Goal: Transaction & Acquisition: Purchase product/service

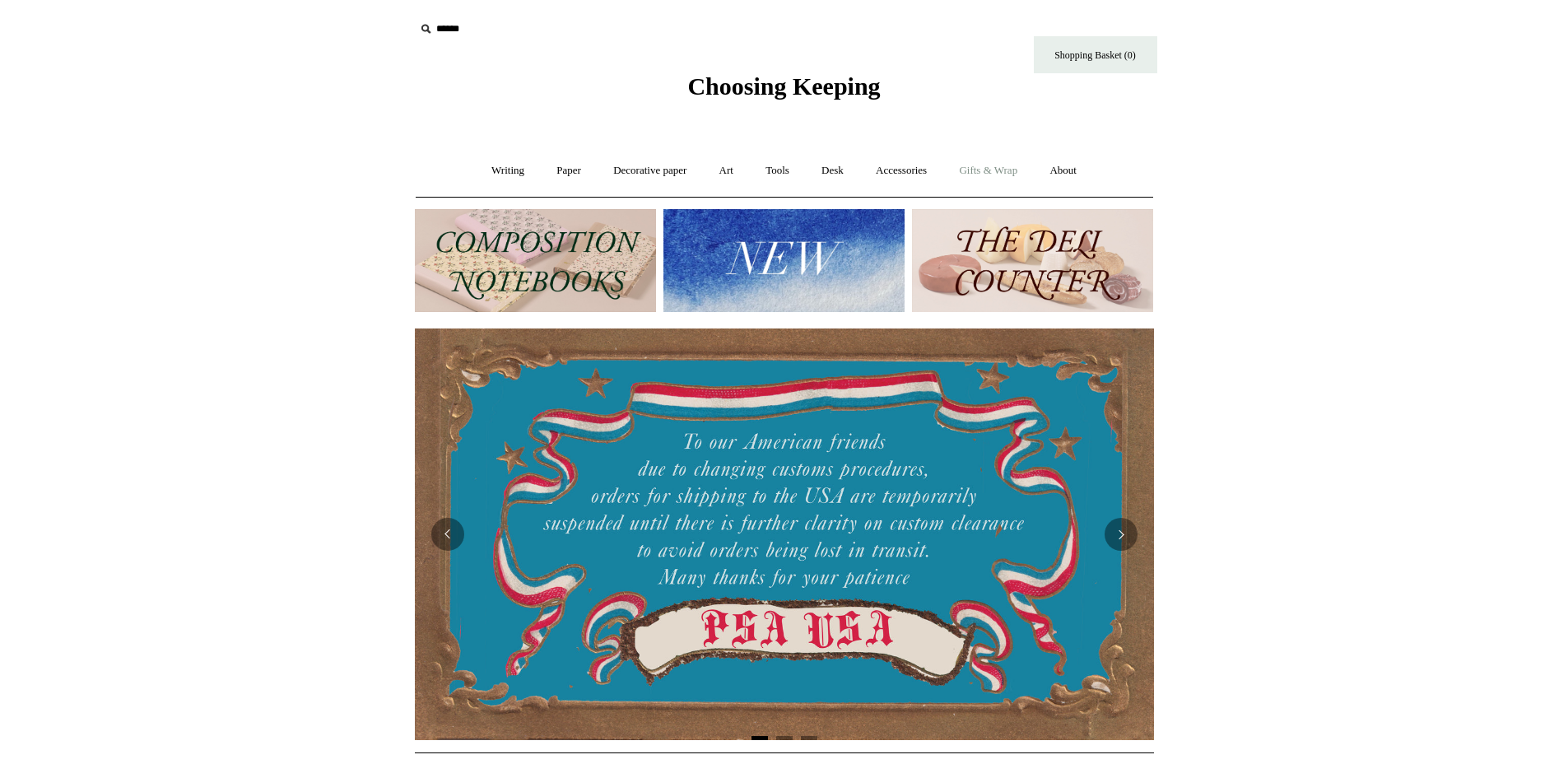
click at [992, 168] on link "Gifts & Wrap +" at bounding box center [988, 171] width 88 height 44
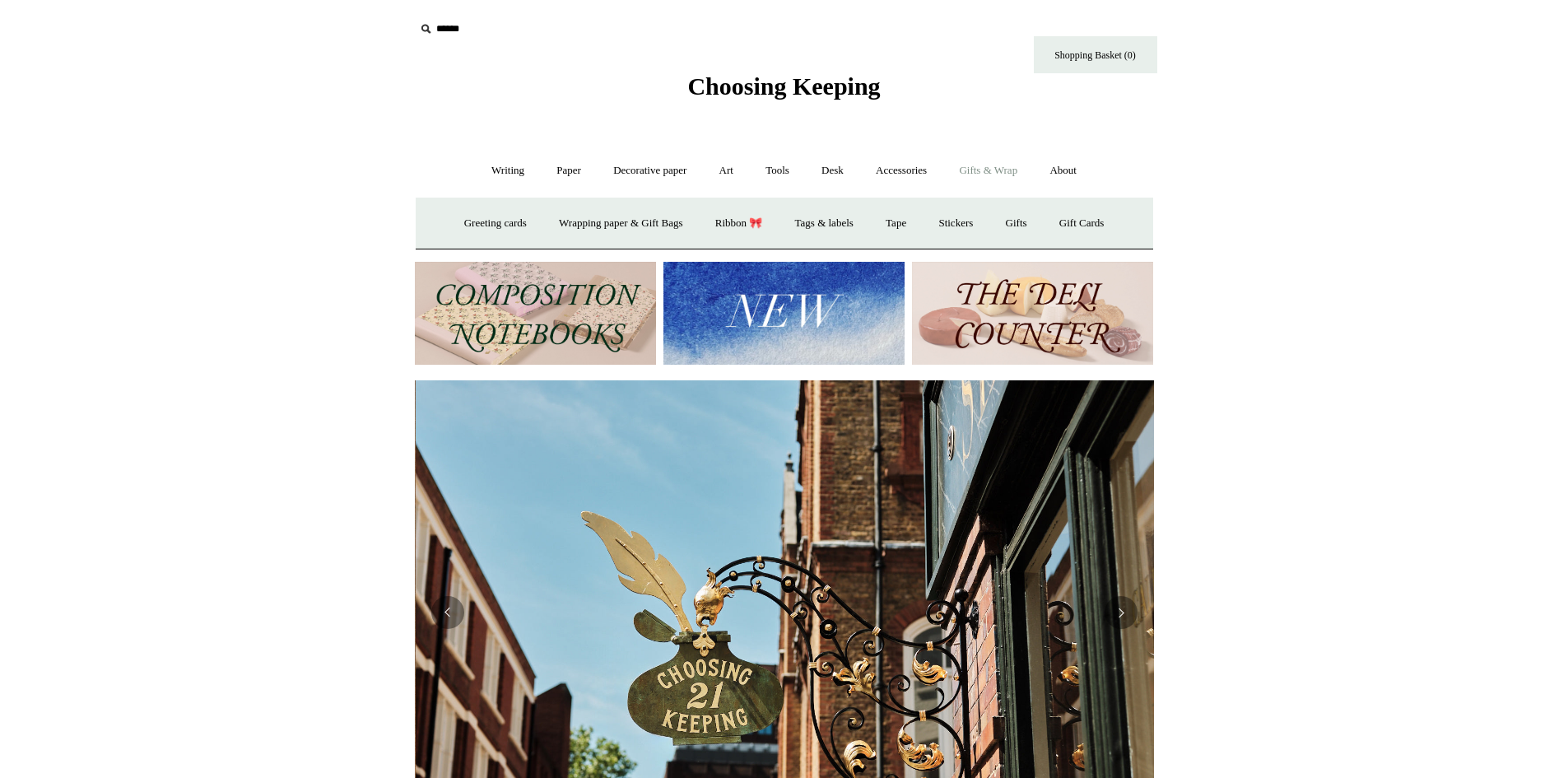
scroll to position [0, 739]
click at [623, 224] on link "Wrapping paper & Gift Bags" at bounding box center [621, 223] width 153 height 44
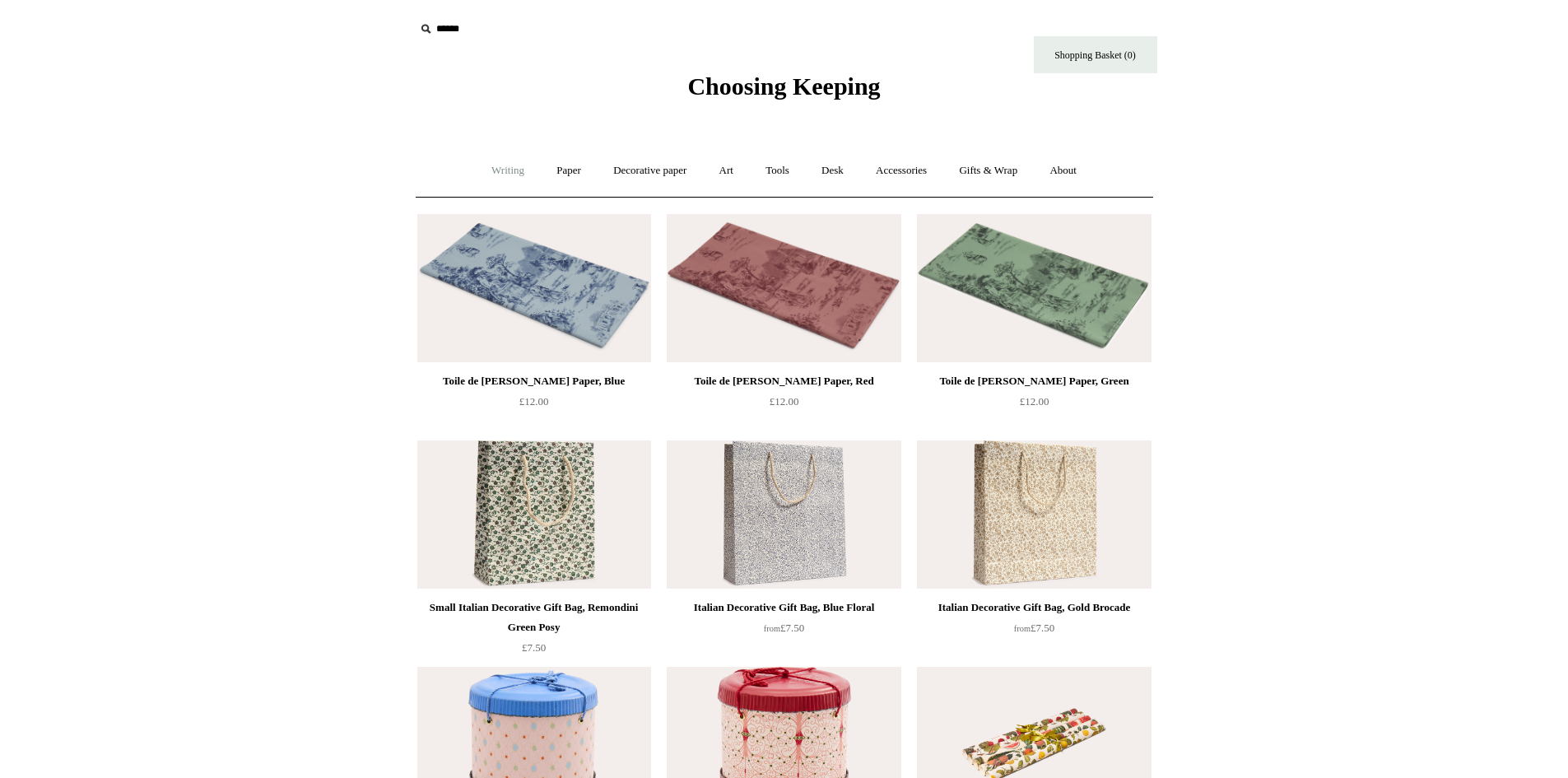
click at [504, 171] on link "Writing +" at bounding box center [508, 171] width 63 height 44
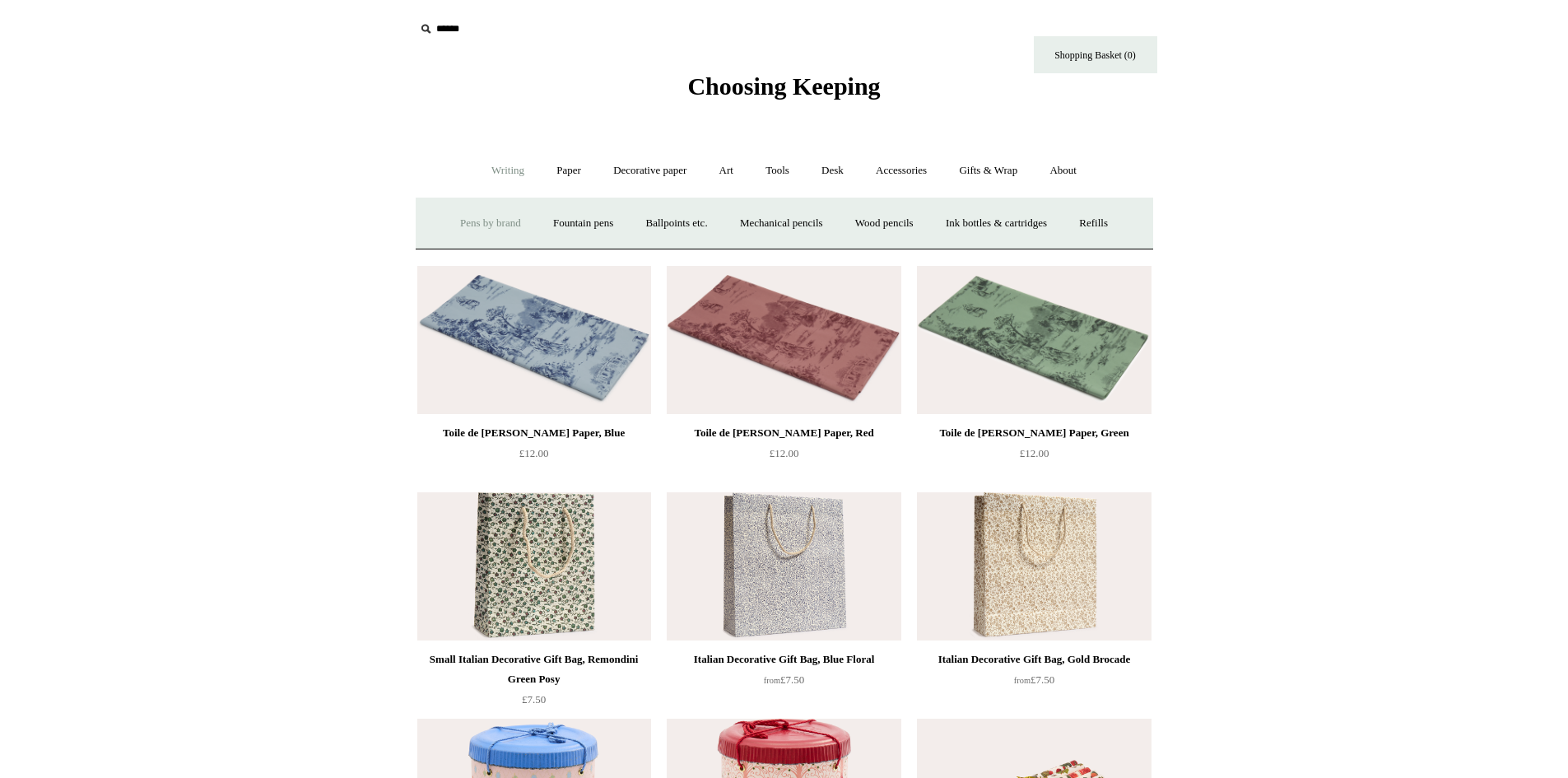
click at [472, 225] on link "Pens by brand +" at bounding box center [490, 223] width 90 height 44
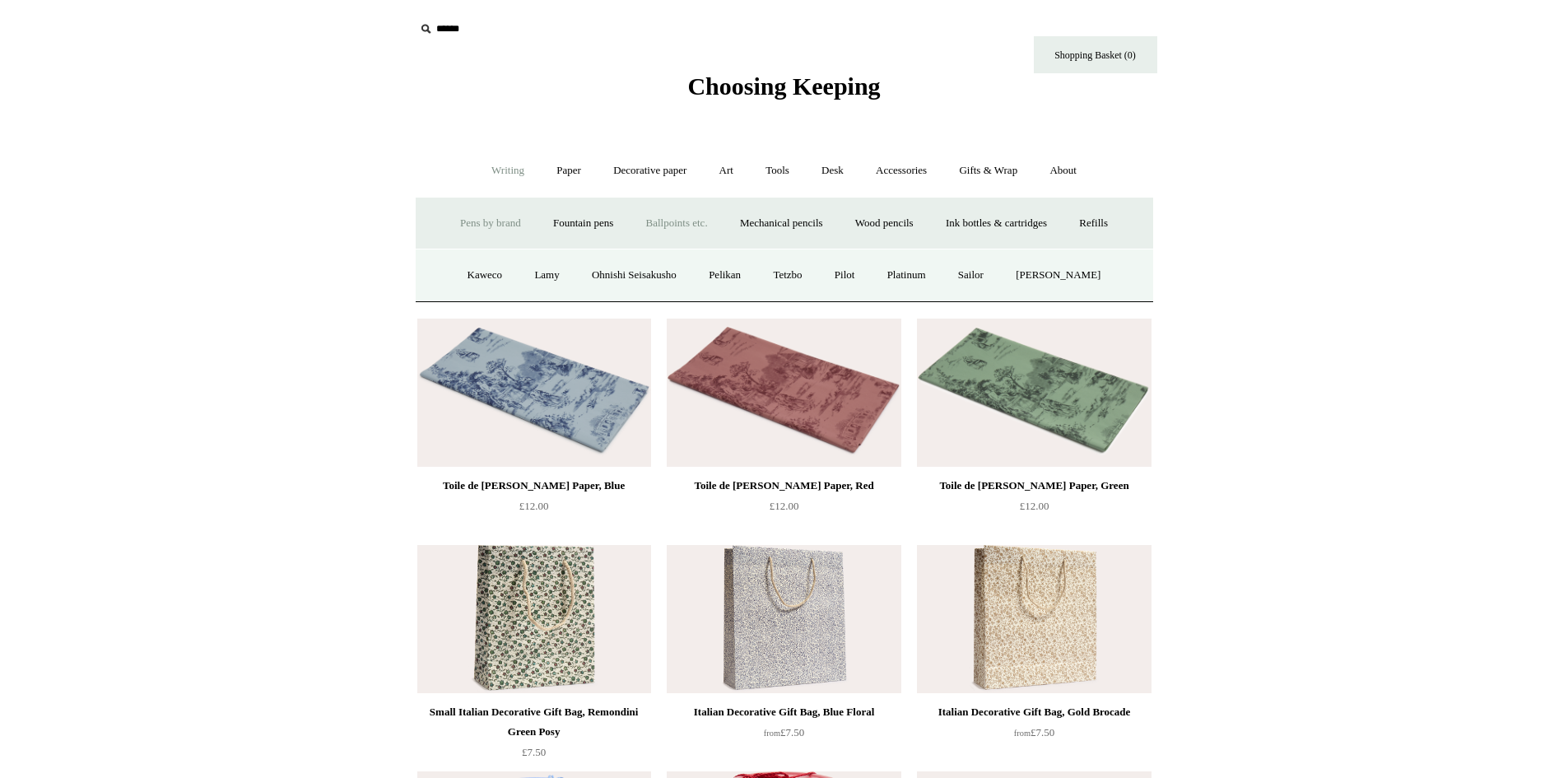
click at [665, 223] on link "Ballpoints etc. +" at bounding box center [676, 223] width 91 height 44
click at [570, 275] on link "All" at bounding box center [588, 275] width 44 height 44
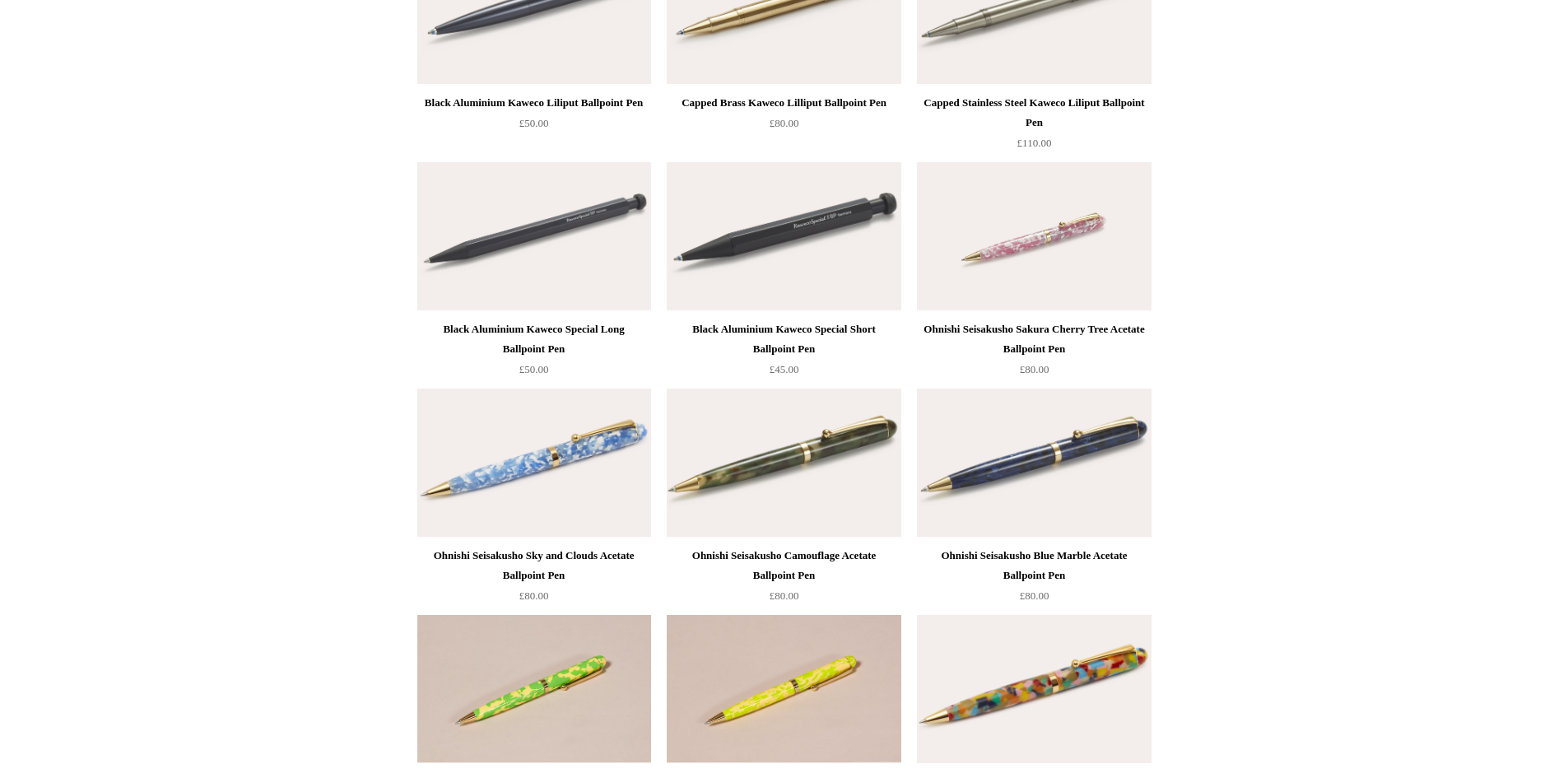
scroll to position [3993, 0]
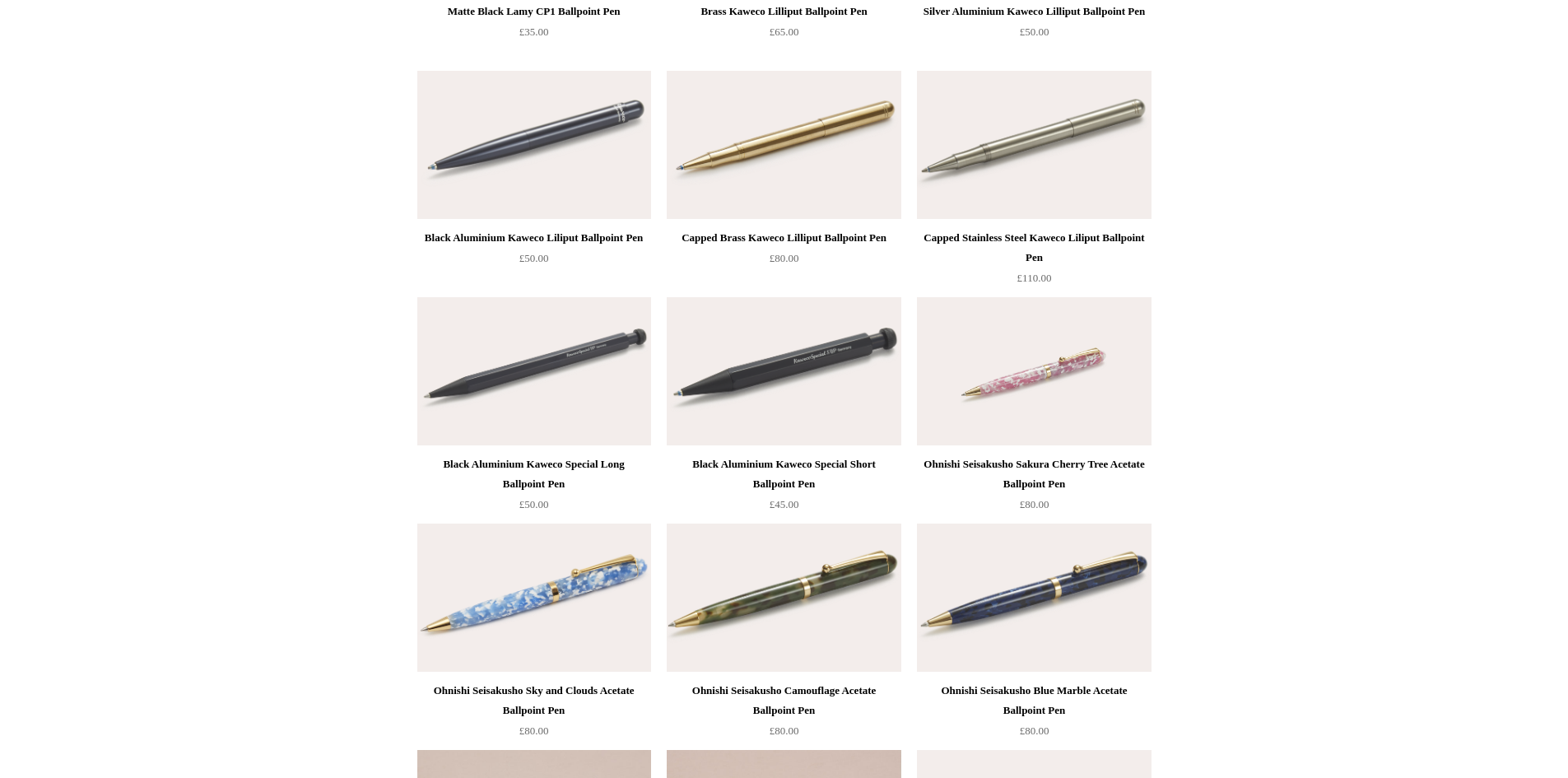
click at [1065, 402] on img at bounding box center [1034, 371] width 233 height 149
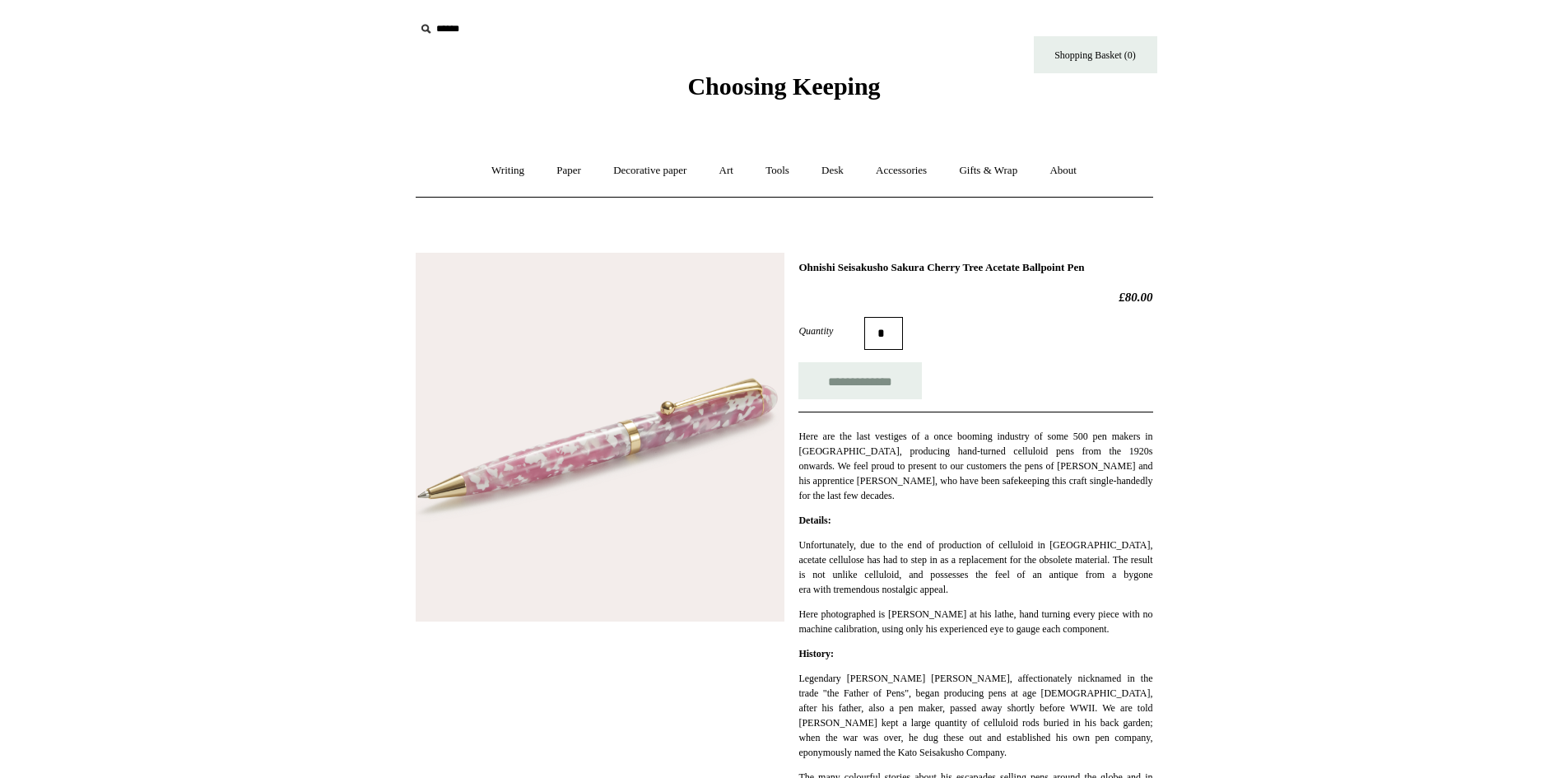
drag, startPoint x: 800, startPoint y: 271, endPoint x: 1147, endPoint y: 266, distance: 347.0
click at [1147, 266] on h1 "Ohnishi Seisakusho Sakura Cherry Tree Acetate Ballpoint Pen" at bounding box center [975, 267] width 354 height 13
copy h1 "Ohnishi Seisakusho Sakura Cherry Tree Acetate Ballpoint Pen"
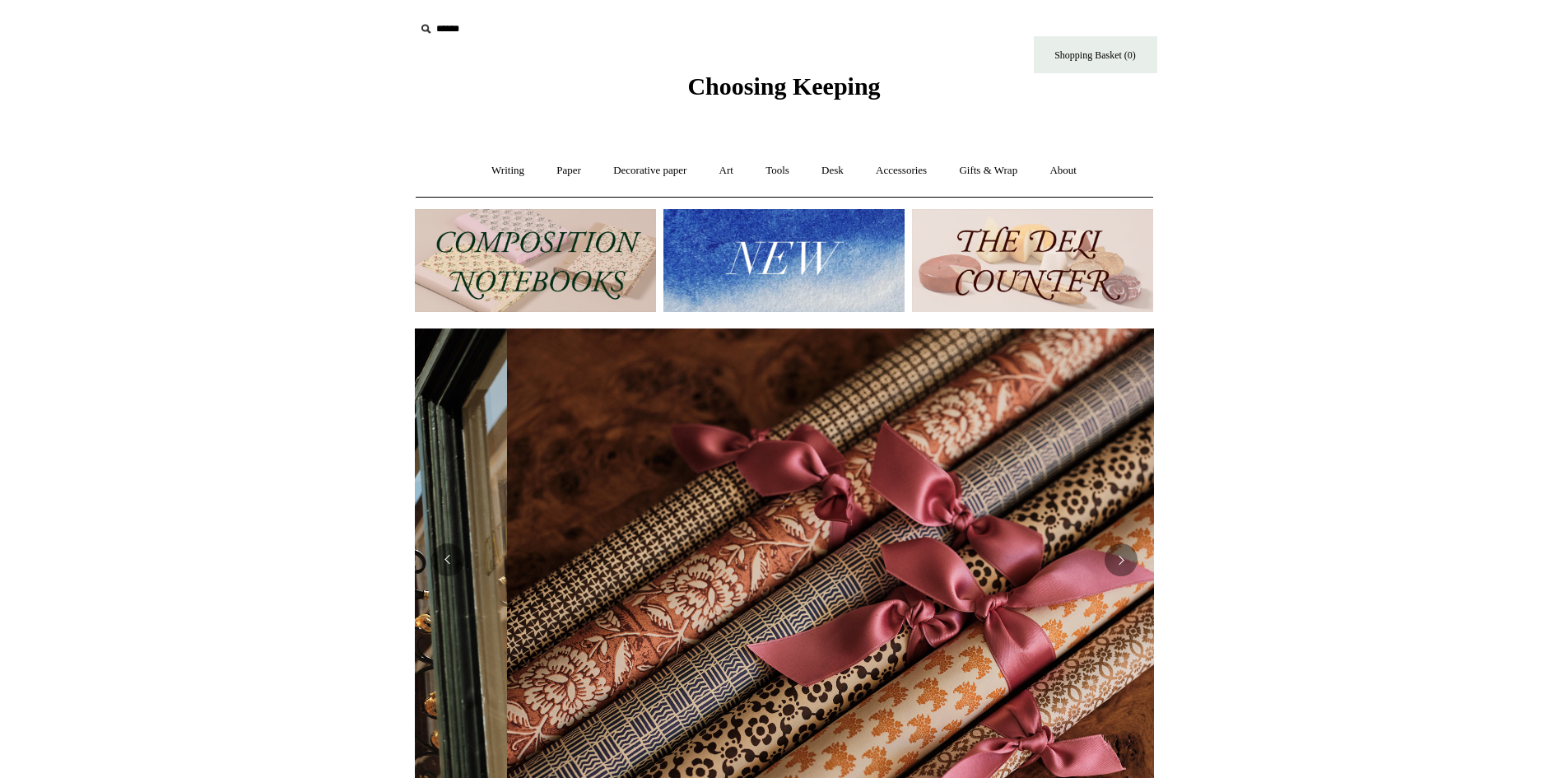
scroll to position [0, 1041]
